Goal: Transaction & Acquisition: Purchase product/service

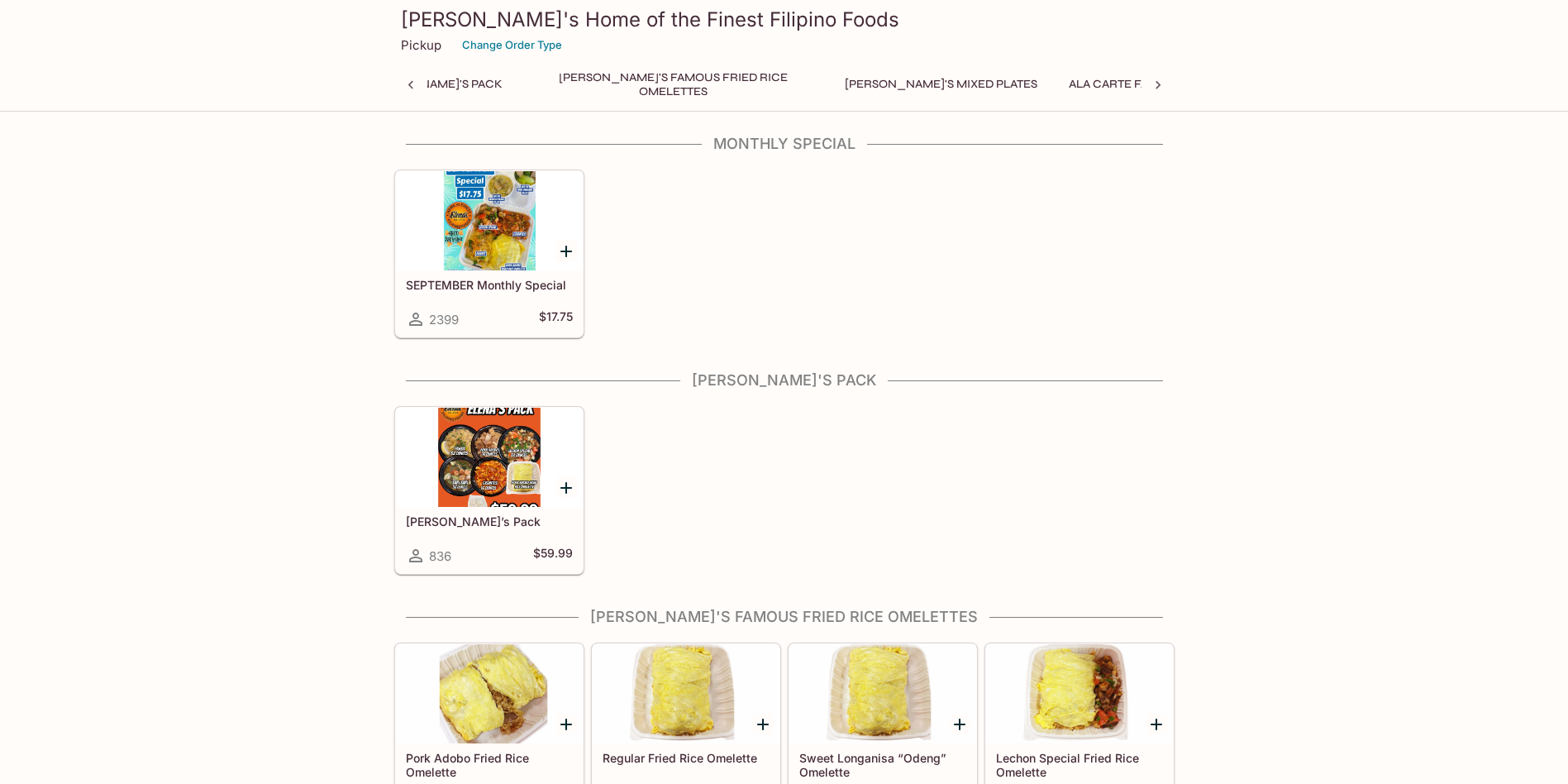
scroll to position [0, 6]
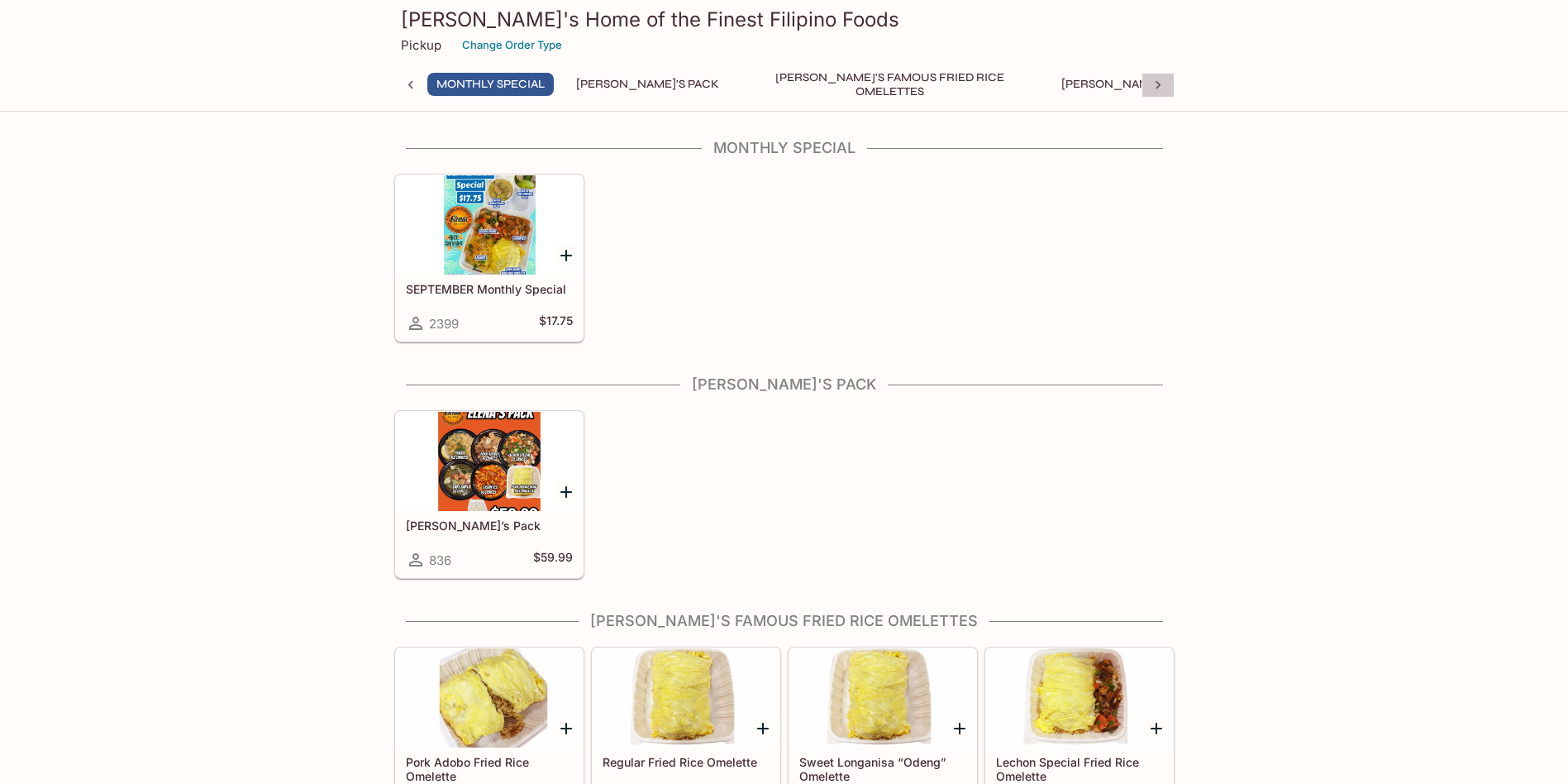
click at [1157, 90] on icon at bounding box center [1157, 85] width 16 height 16
click at [1156, 91] on icon at bounding box center [1157, 85] width 16 height 16
click at [1155, 91] on div "Monthly Special Elena's Pack Elena's Famous Fried Rice Omelettes Elena's Mixed …" at bounding box center [784, 89] width 780 height 33
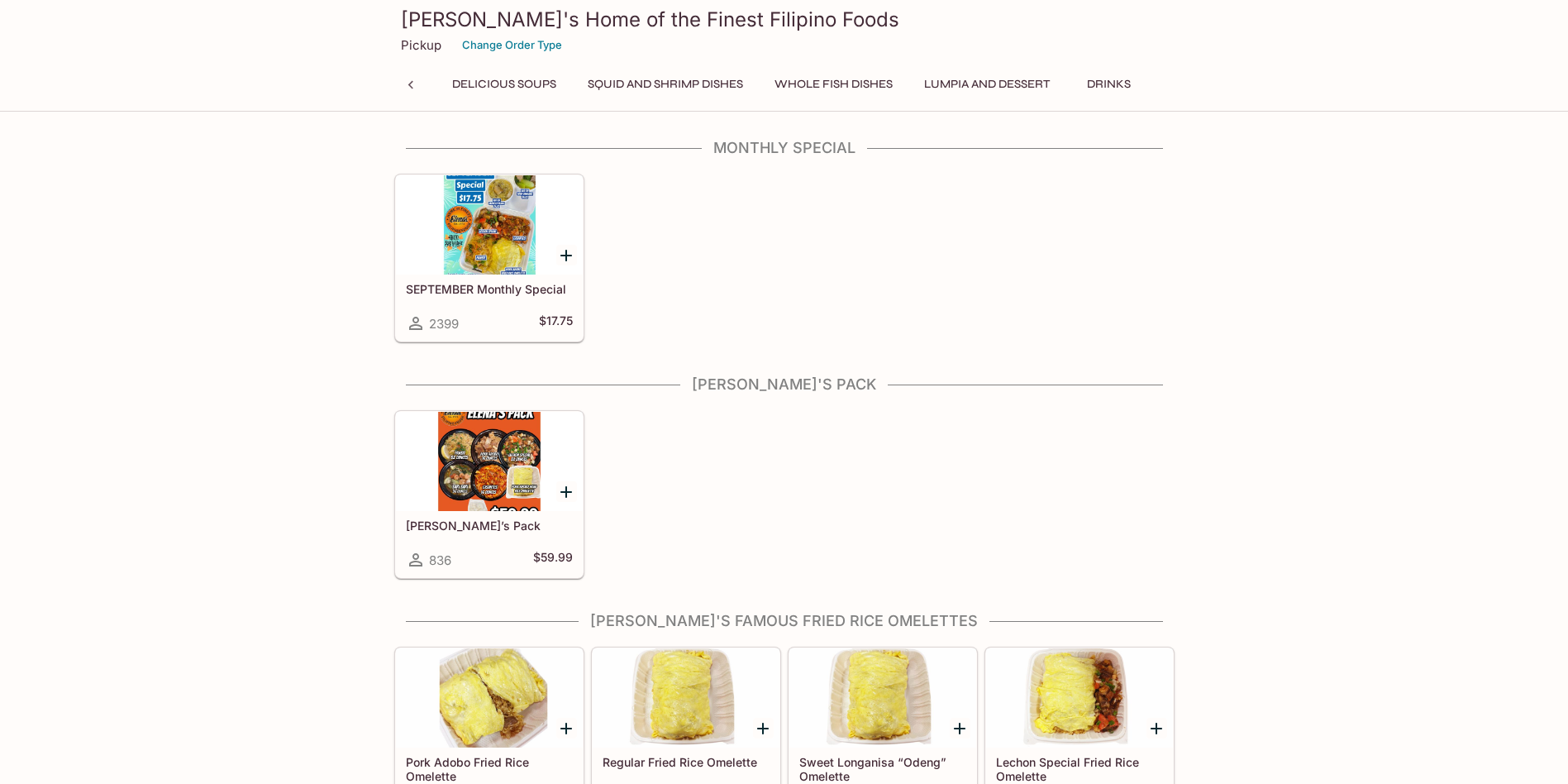
click at [419, 88] on div at bounding box center [411, 85] width 33 height 24
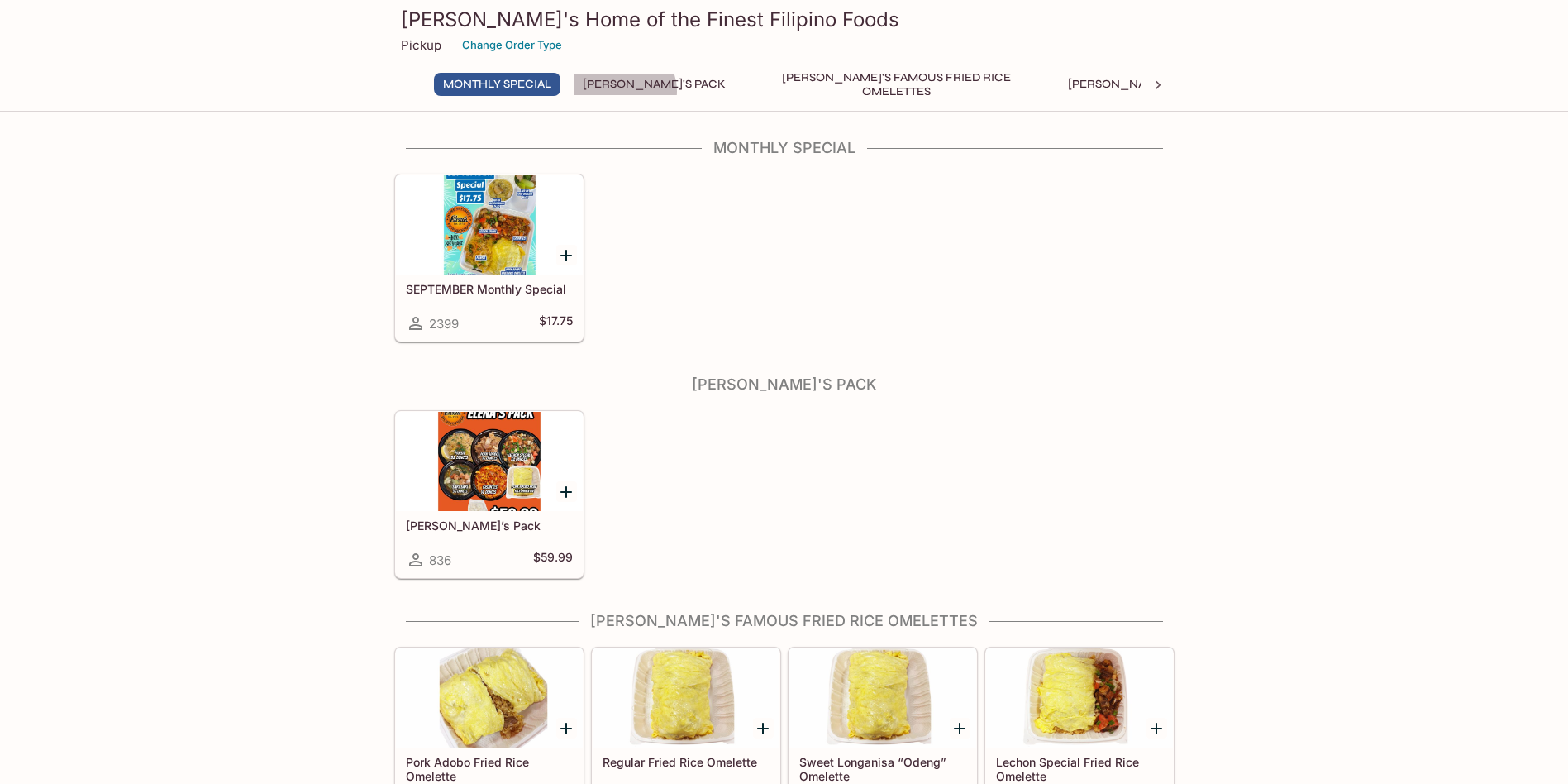
click at [626, 91] on button "Elena's Pack" at bounding box center [654, 85] width 162 height 23
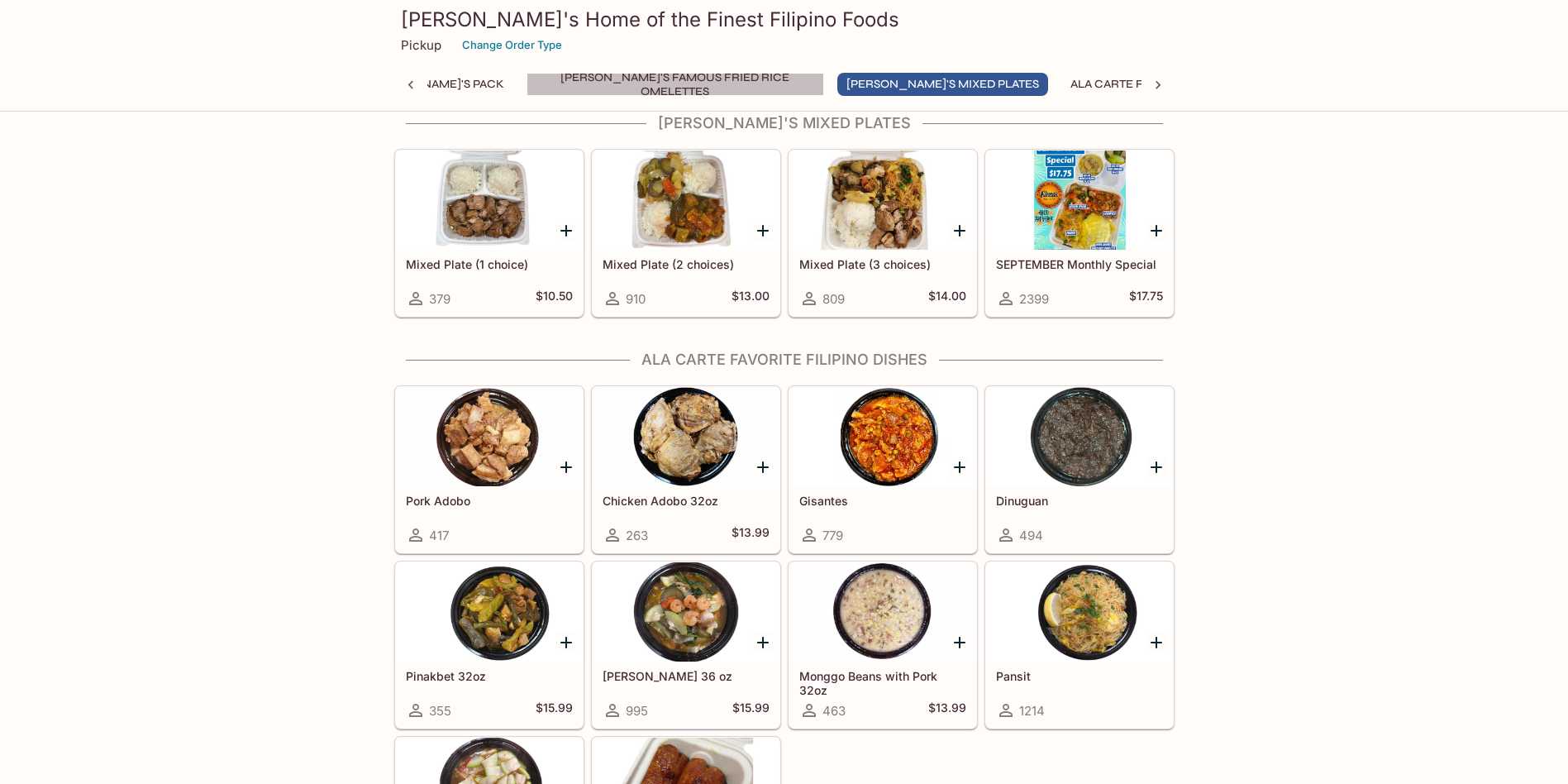
click at [642, 91] on button "Elena's Famous Fried Rice Omelettes" at bounding box center [675, 85] width 298 height 23
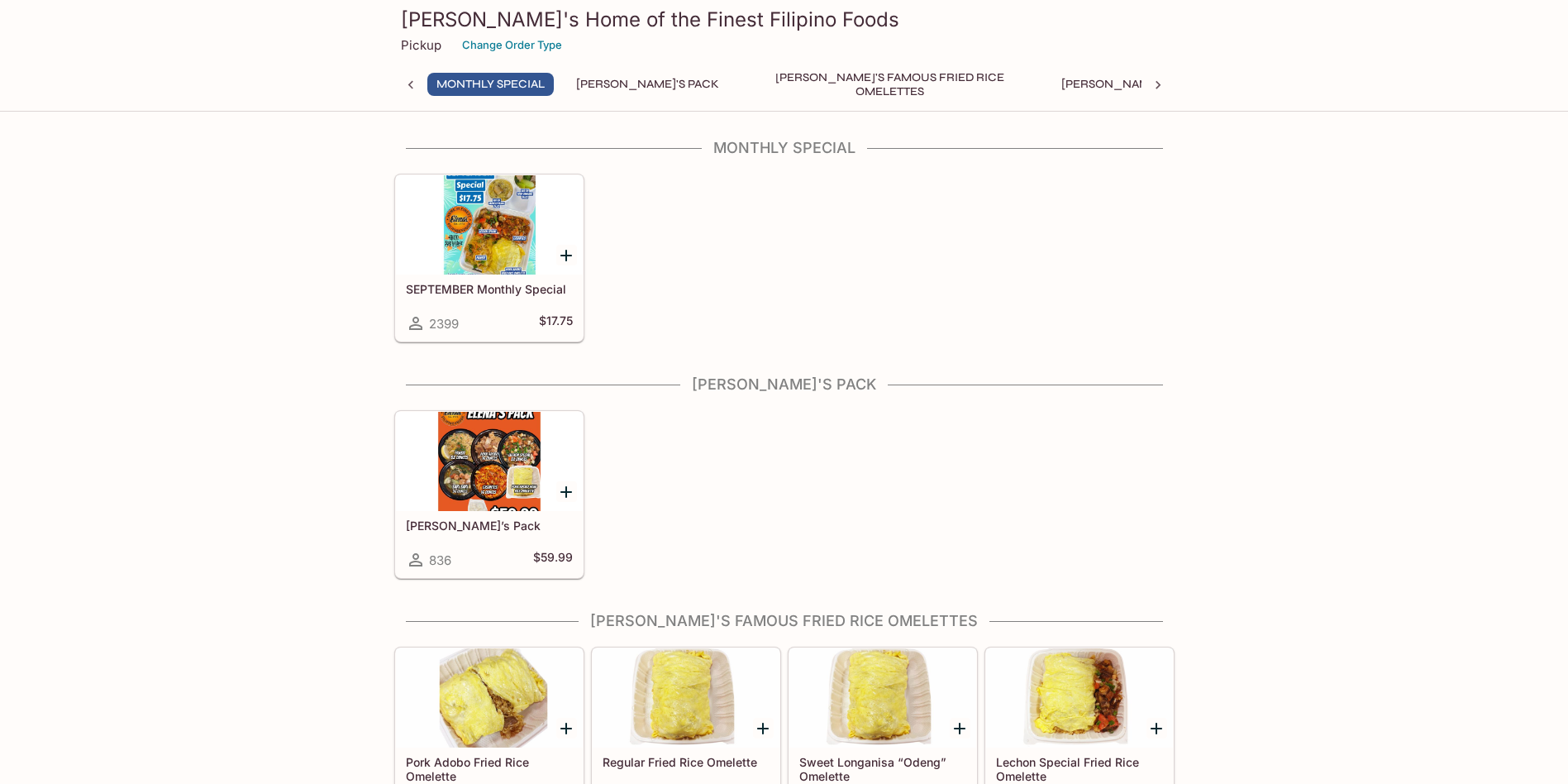
scroll to position [0, 6]
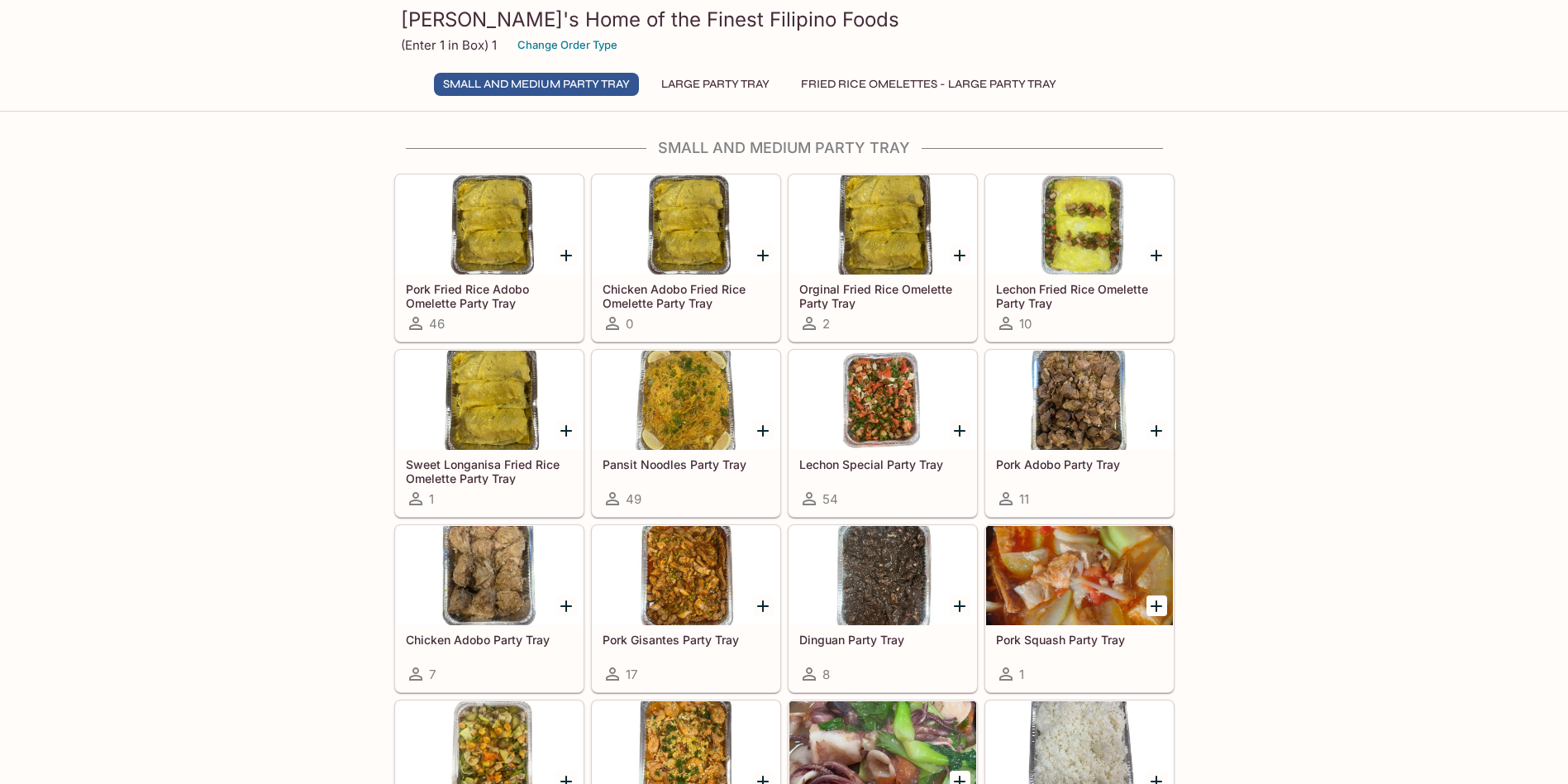
click at [1071, 264] on div at bounding box center [1079, 225] width 187 height 99
